Goal: Information Seeking & Learning: Find specific fact

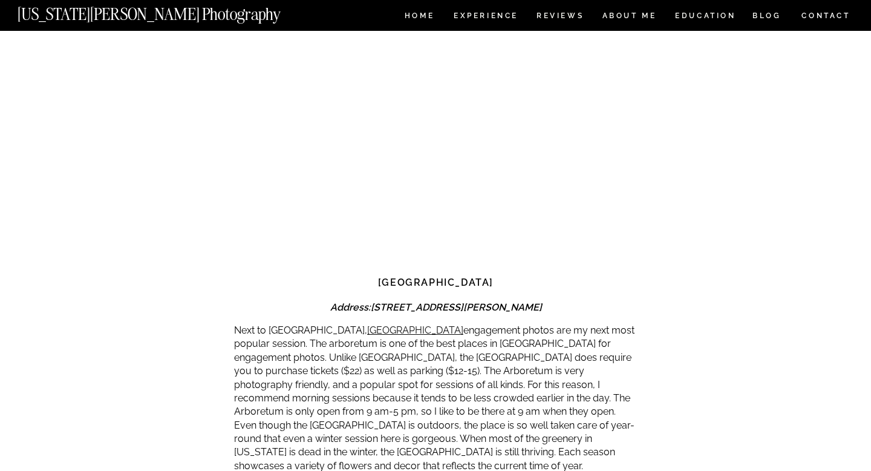
scroll to position [2312, 0]
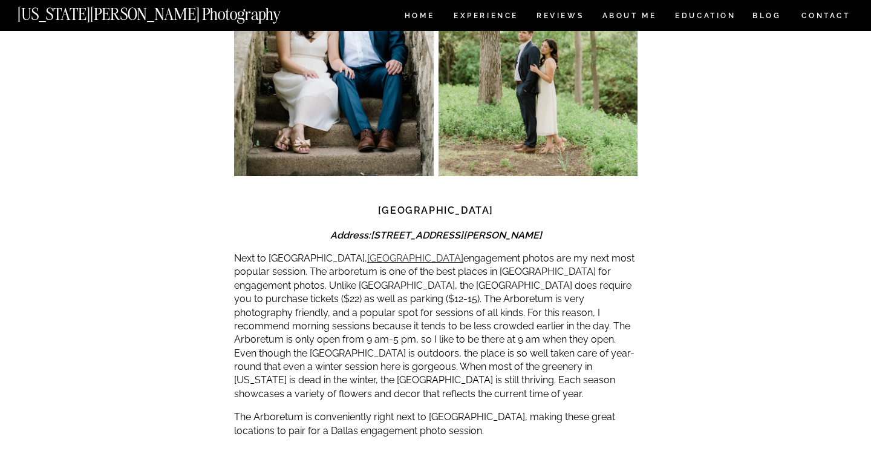
click at [389, 252] on link "[GEOGRAPHIC_DATA]" at bounding box center [415, 257] width 96 height 11
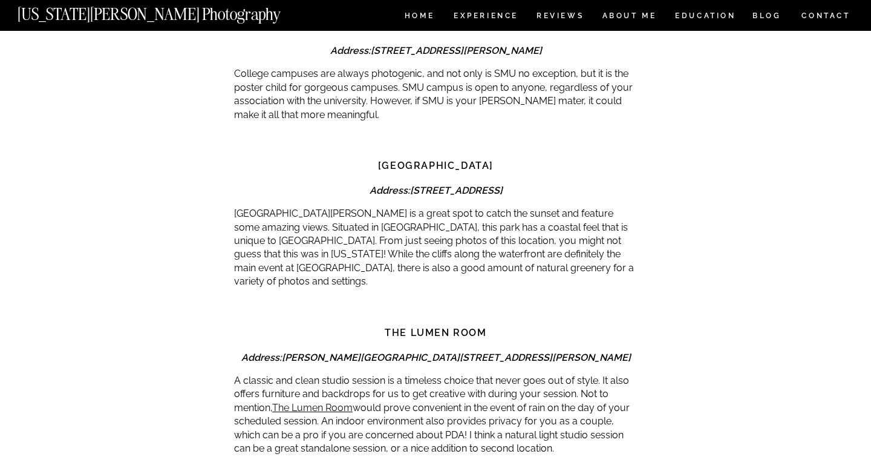
scroll to position [3076, 0]
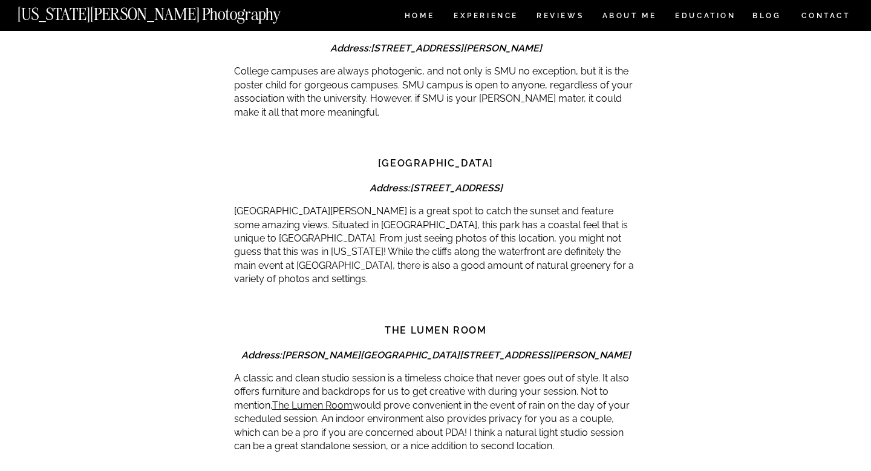
click at [448, 182] on strong "[STREET_ADDRESS]" at bounding box center [456, 187] width 93 height 11
copy div "Address: [STREET_ADDRESS]"
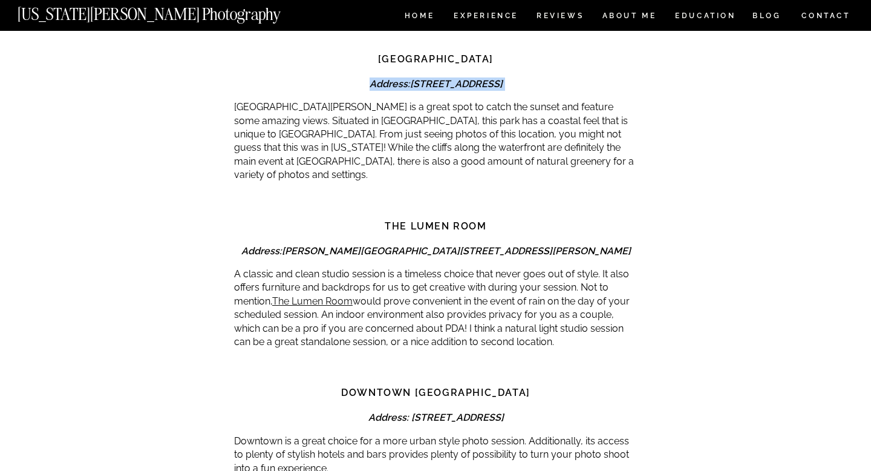
scroll to position [3190, 0]
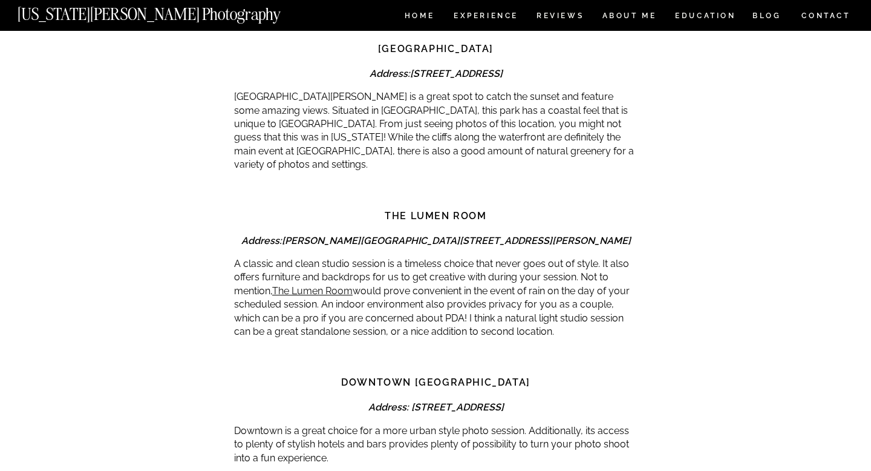
click at [461, 257] on p "A classic and clean studio session is a timeless choice that never goes out of …" at bounding box center [436, 297] width 404 height 81
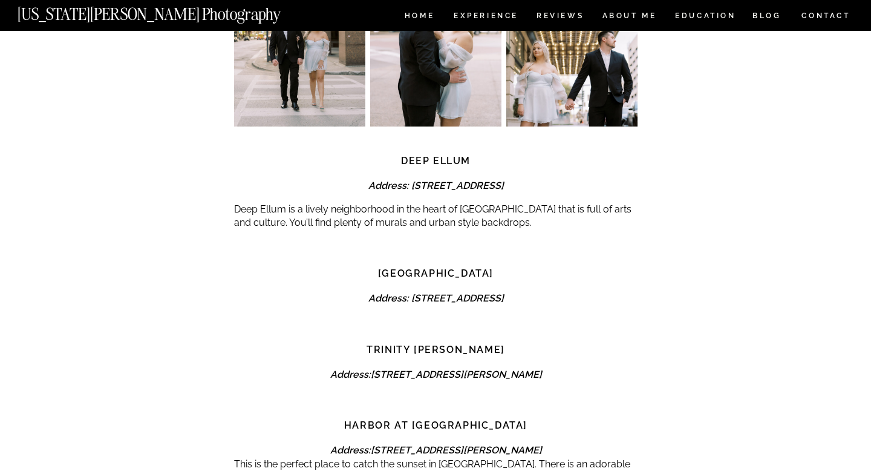
scroll to position [3763, 0]
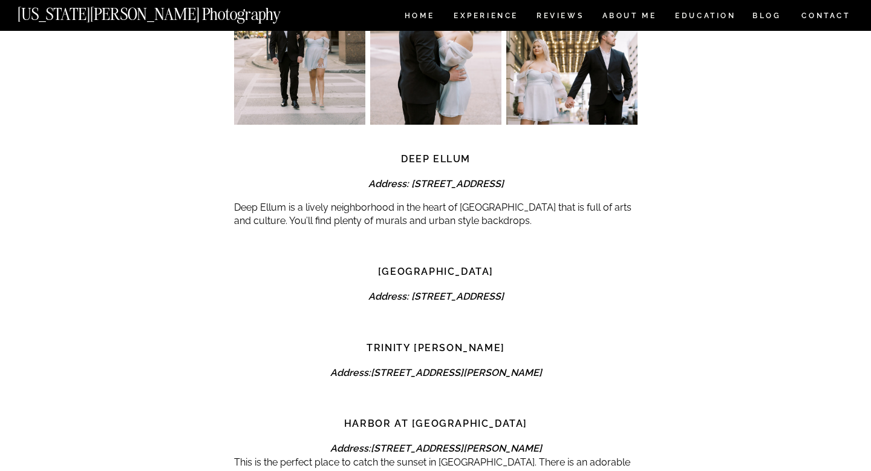
click at [457, 290] on strong "Address: [STREET_ADDRESS]" at bounding box center [436, 295] width 136 height 11
copy div "Address: [STREET_ADDRESS]"
drag, startPoint x: 355, startPoint y: 335, endPoint x: 560, endPoint y: 327, distance: 204.7
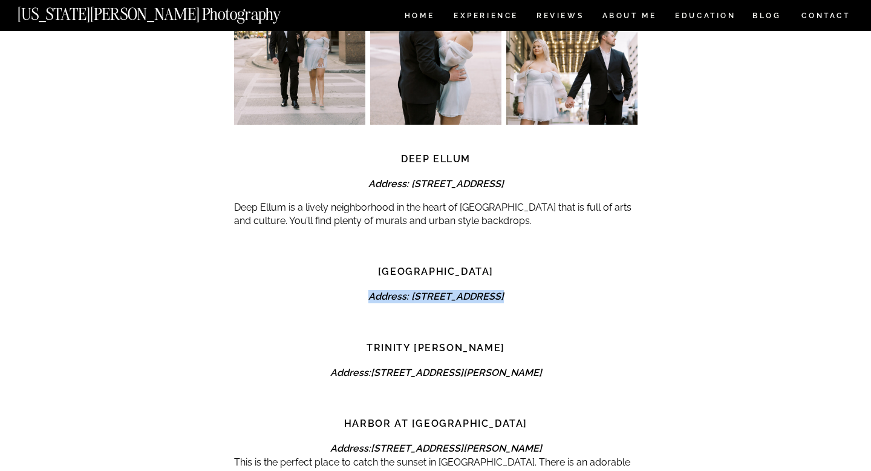
click at [542, 367] on strong "[STREET_ADDRESS][PERSON_NAME]" at bounding box center [456, 372] width 171 height 11
copy strong "[STREET_ADDRESS][PERSON_NAME]"
click at [636, 313] on div at bounding box center [436, 326] width 404 height 27
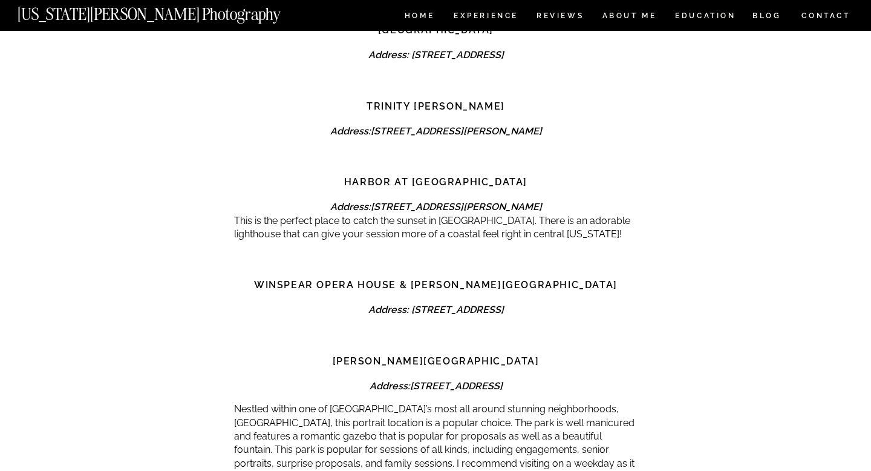
scroll to position [4017, 0]
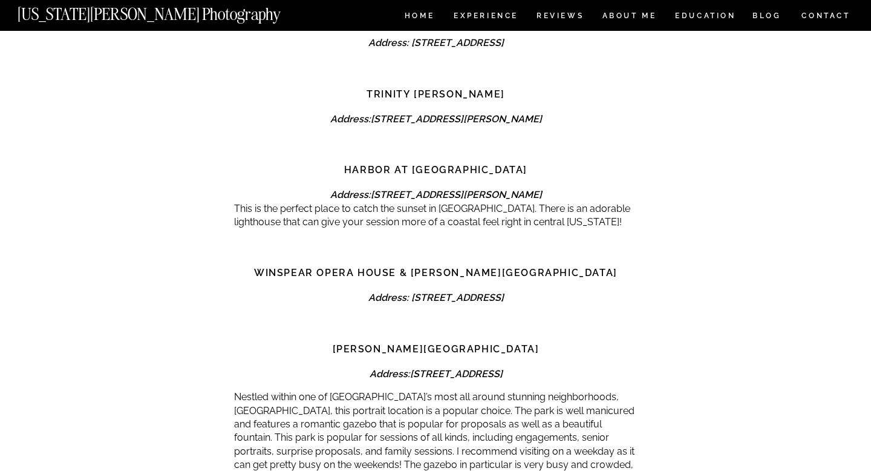
click at [452, 267] on strong "Winspear Opera House & [PERSON_NAME][GEOGRAPHIC_DATA]" at bounding box center [436, 272] width 364 height 11
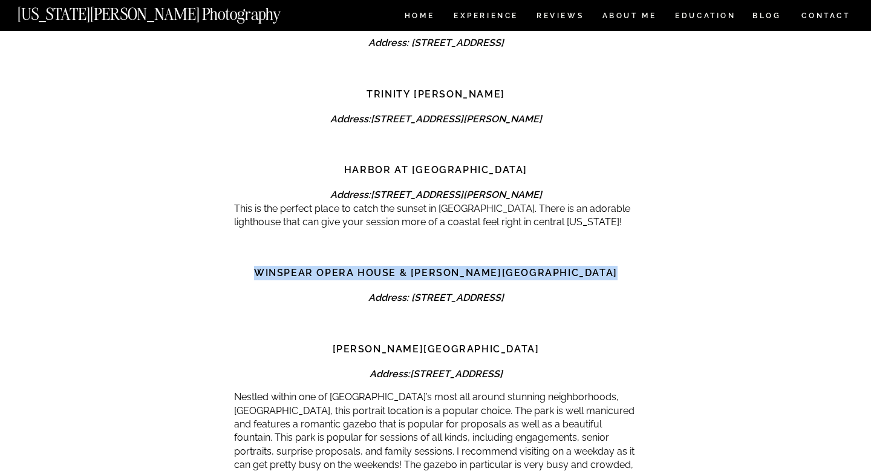
copy div "Winspear Opera House & [PERSON_NAME][GEOGRAPHIC_DATA]"
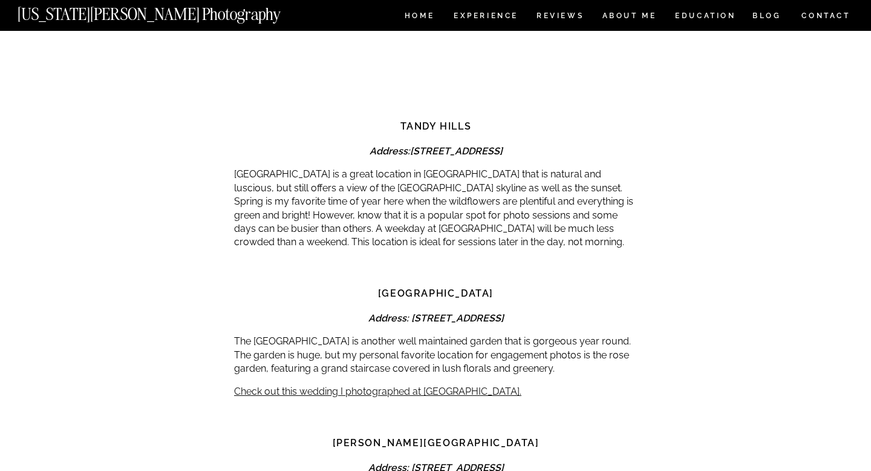
scroll to position [5334, 0]
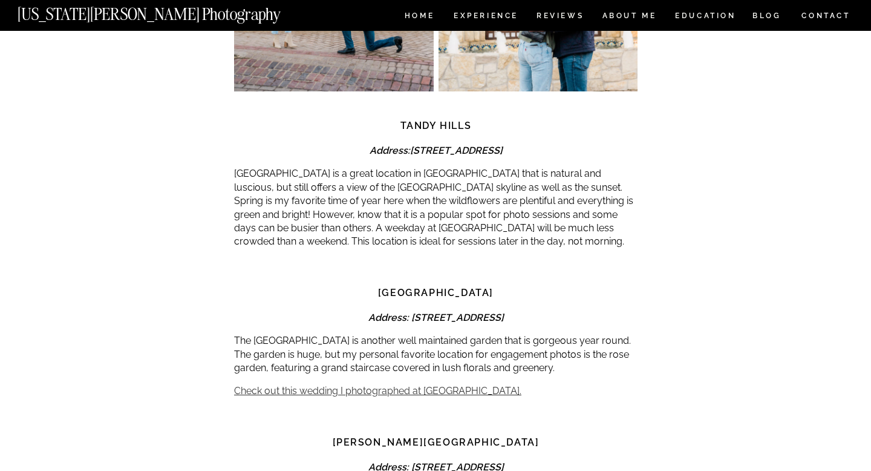
click at [404, 385] on link "Check out this wedding I photographed at [GEOGRAPHIC_DATA]." at bounding box center [377, 390] width 287 height 11
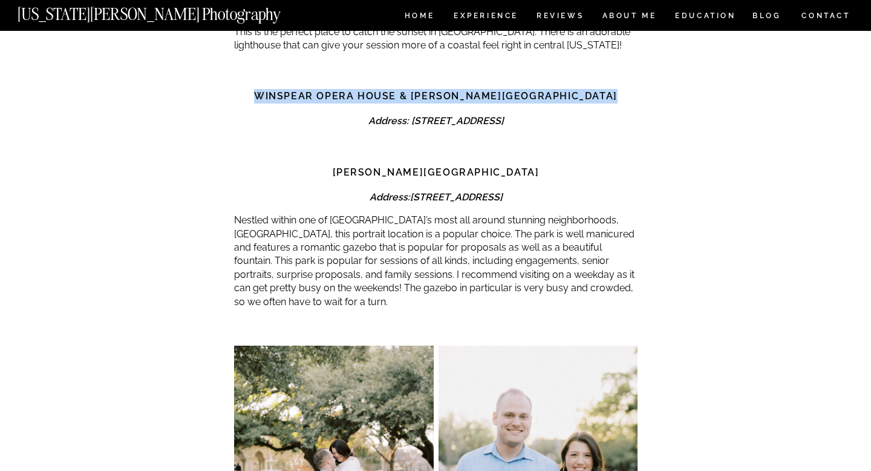
scroll to position [4166, 0]
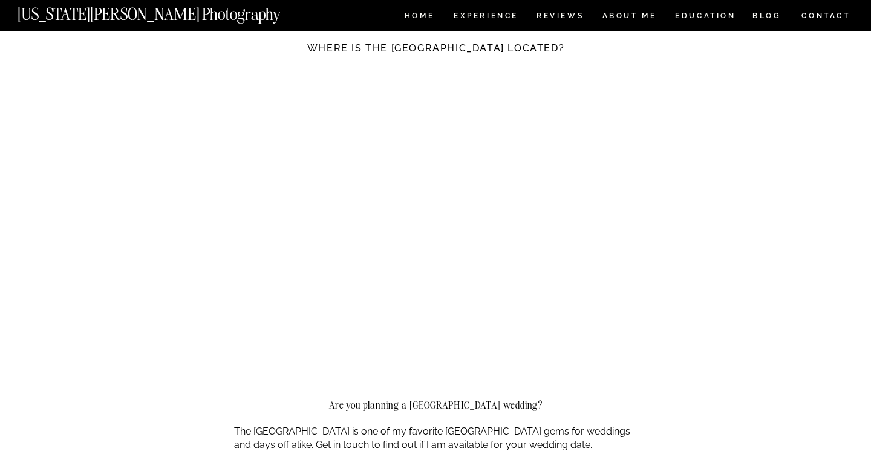
scroll to position [7779, 0]
